Goal: Navigation & Orientation: Find specific page/section

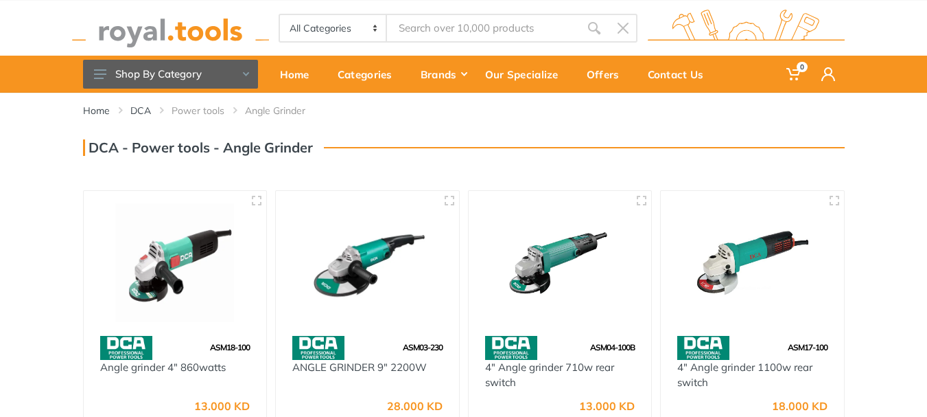
scroll to position [12, 0]
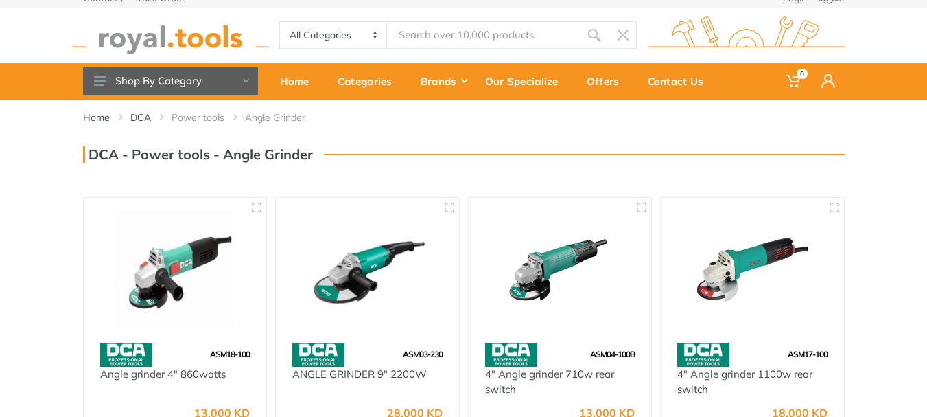
click at [172, 40] on img at bounding box center [170, 35] width 197 height 38
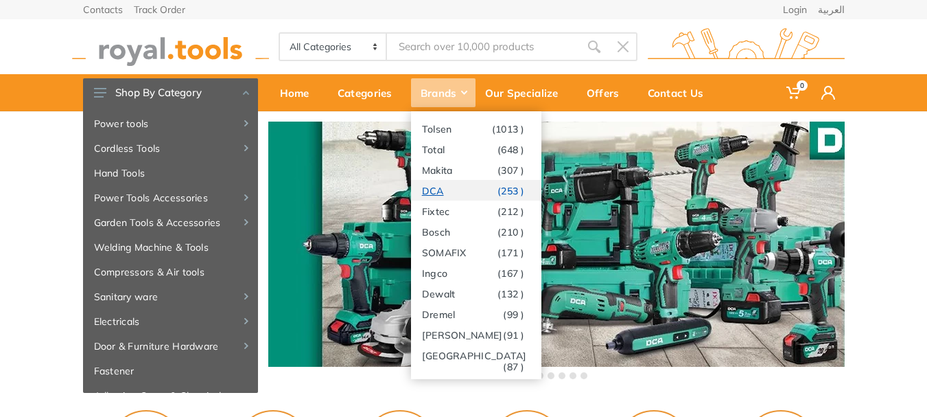
click at [438, 188] on link "DCA (253 )" at bounding box center [476, 190] width 130 height 21
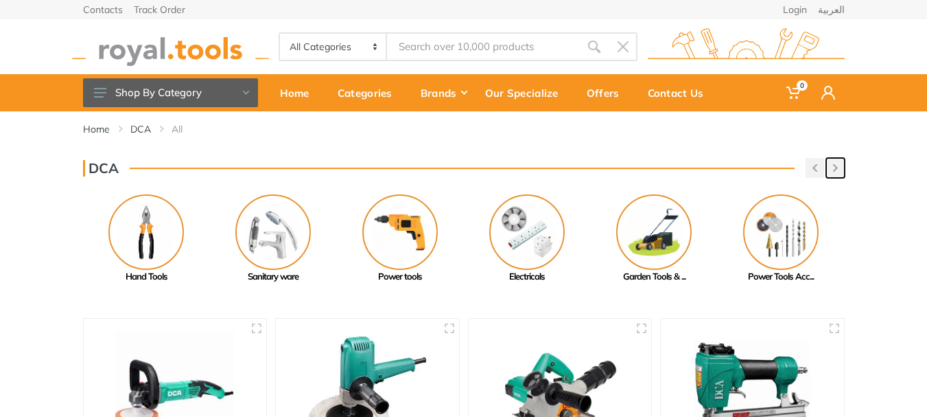
click at [835, 165] on icon "button" at bounding box center [835, 168] width 5 height 8
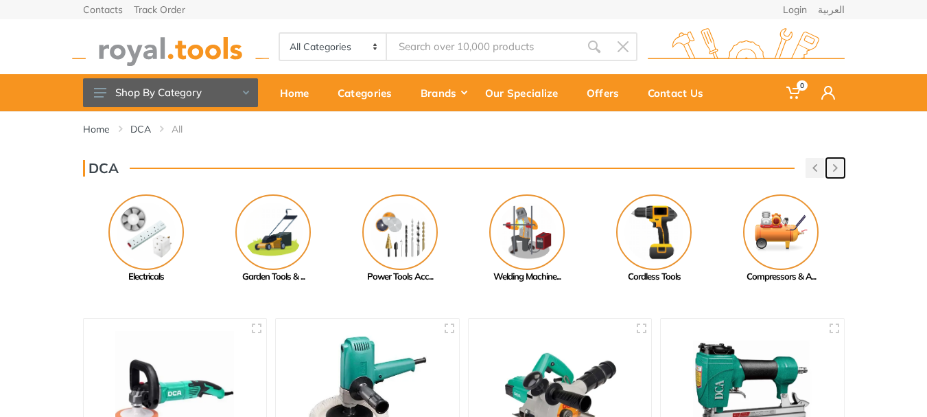
click at [835, 165] on icon "button" at bounding box center [835, 168] width 5 height 8
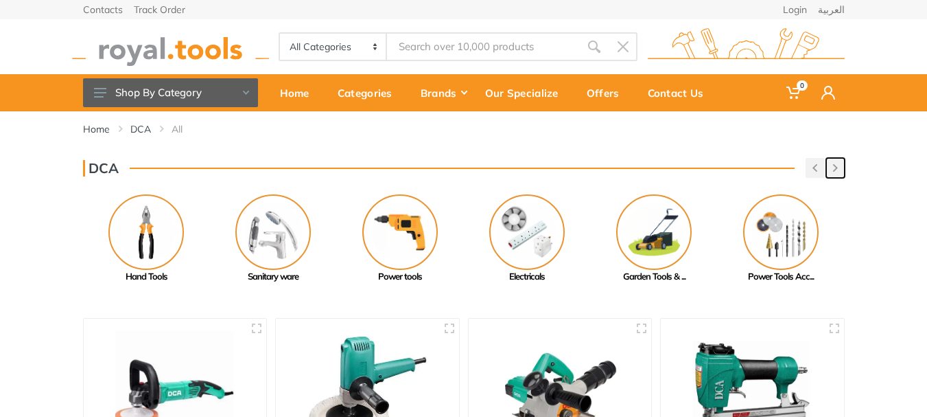
click at [835, 165] on icon "button" at bounding box center [835, 168] width 5 height 8
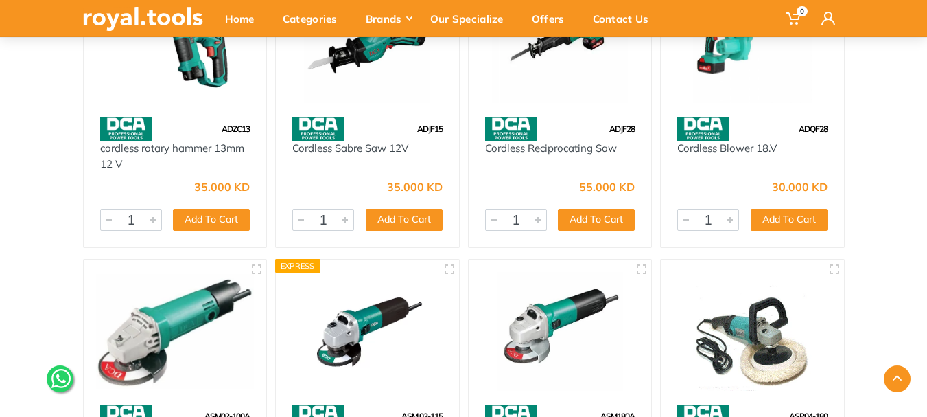
scroll to position [8305, 0]
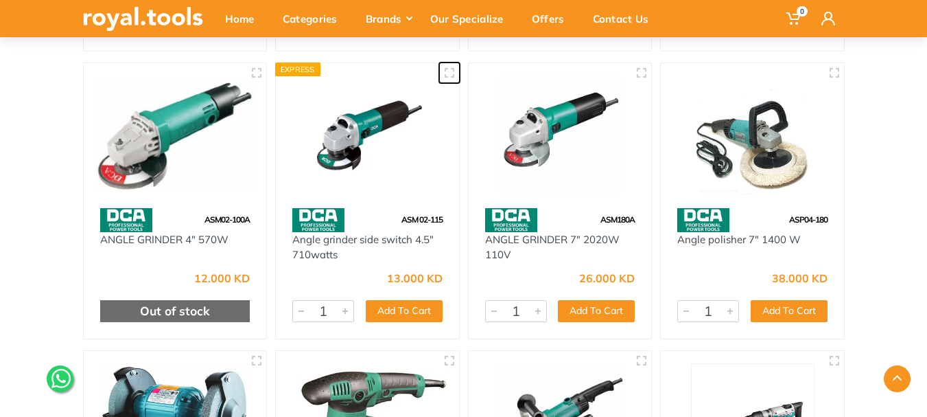
click at [448, 67] on button "button" at bounding box center [449, 72] width 21 height 21
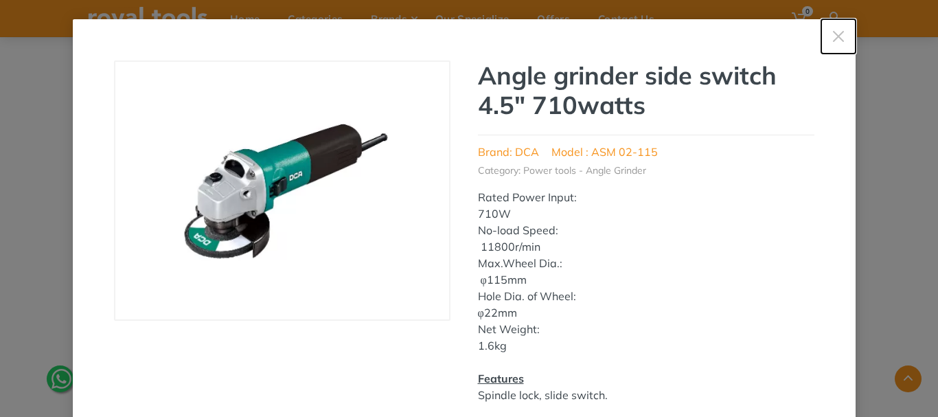
click at [831, 36] on icon "button" at bounding box center [838, 37] width 14 height 14
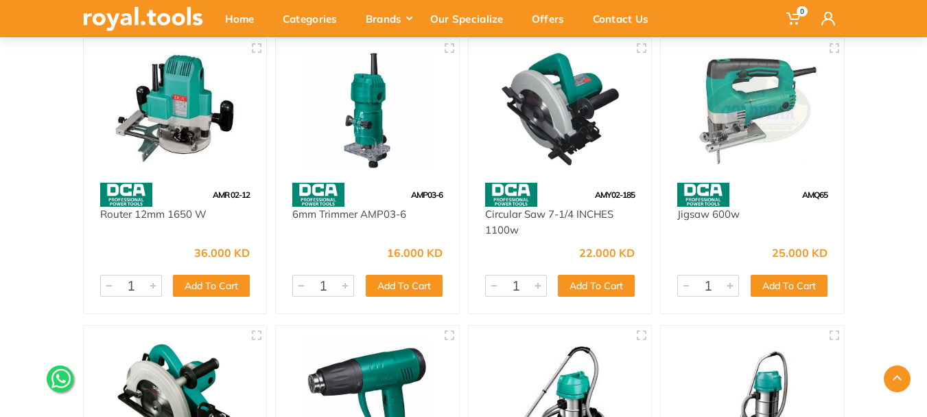
scroll to position [9609, 0]
